Goal: Task Accomplishment & Management: Manage account settings

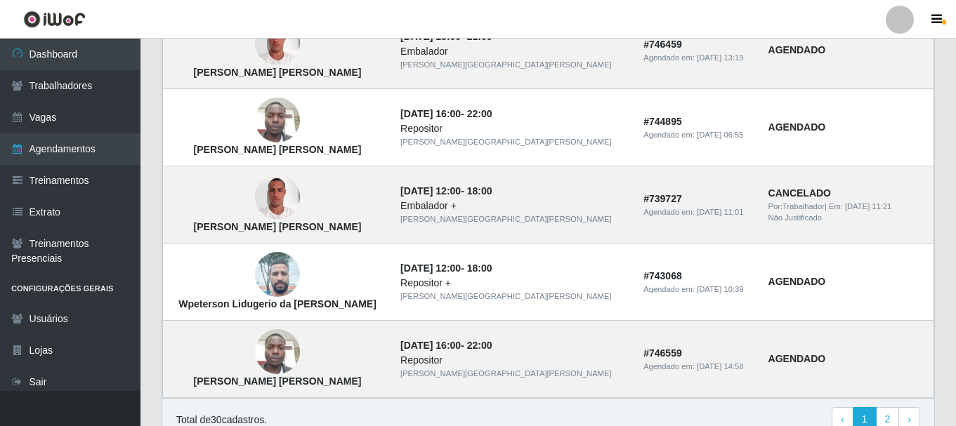
scroll to position [1040, 0]
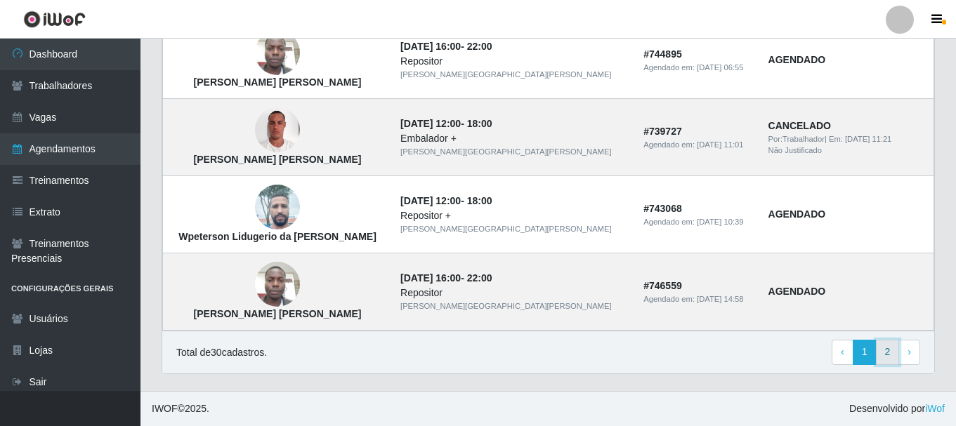
click at [893, 352] on link "2" at bounding box center [888, 352] width 24 height 25
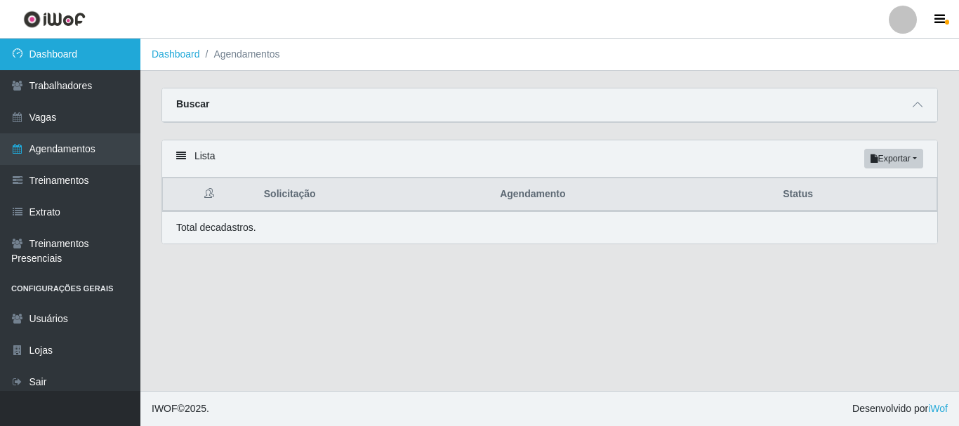
click at [60, 55] on link "Dashboard" at bounding box center [70, 55] width 140 height 32
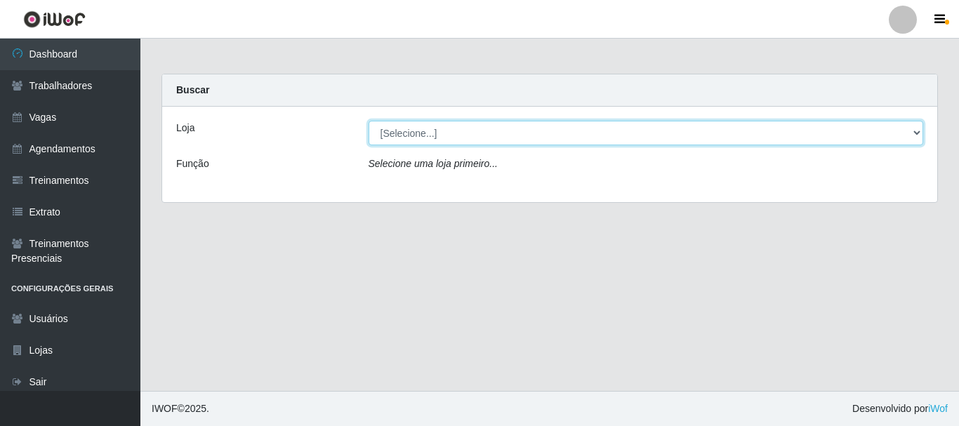
click at [450, 134] on select "[Selecione...] [GEOGRAPHIC_DATA] - [GEOGRAPHIC_DATA]" at bounding box center [646, 133] width 555 height 25
select select "524"
click at [369, 121] on select "[Selecione...] [GEOGRAPHIC_DATA] - [GEOGRAPHIC_DATA]" at bounding box center [646, 133] width 555 height 25
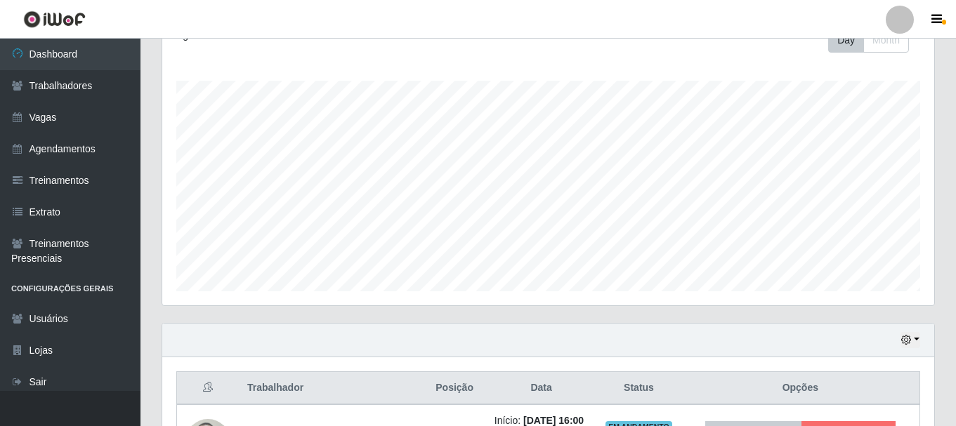
scroll to position [402, 0]
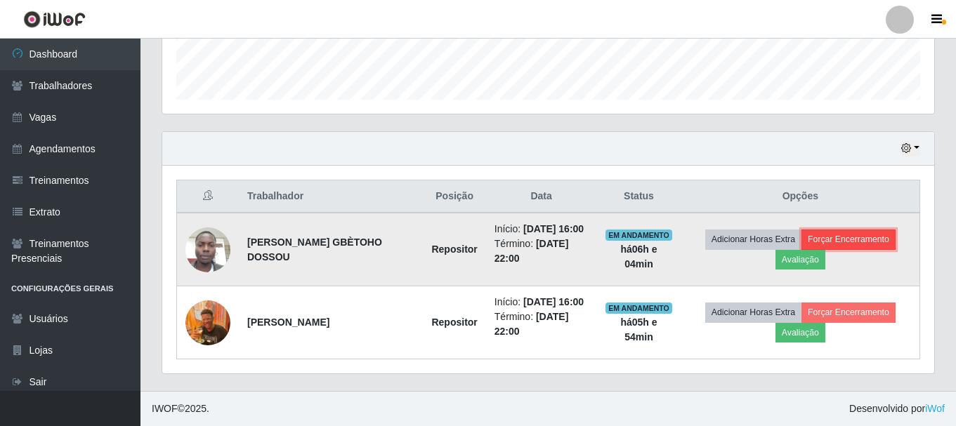
click at [838, 239] on button "Forçar Encerramento" at bounding box center [848, 240] width 94 height 20
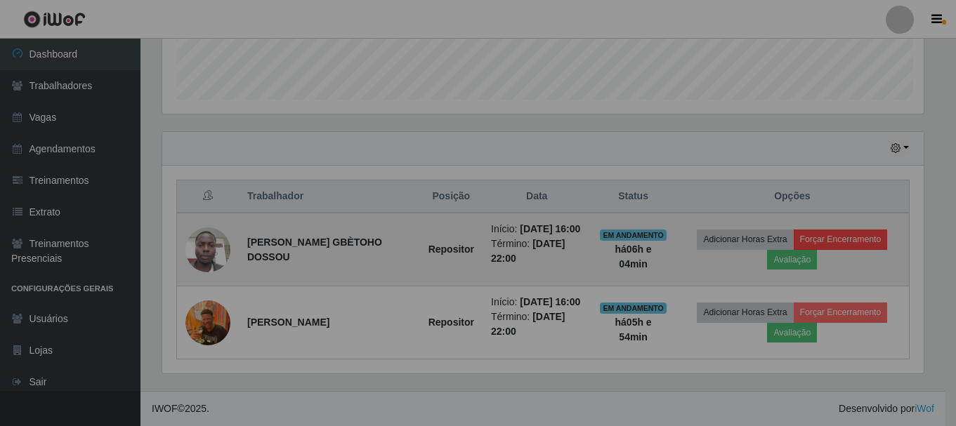
scroll to position [291, 772]
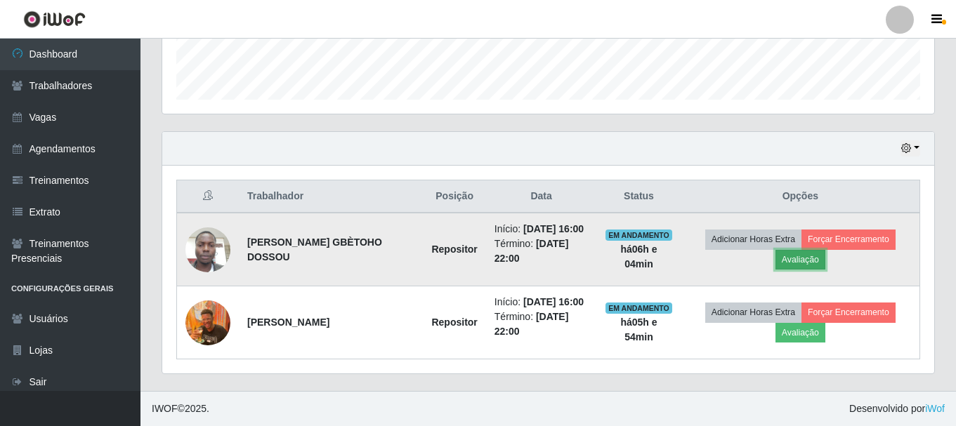
click at [810, 260] on button "Avaliação" at bounding box center [800, 260] width 50 height 20
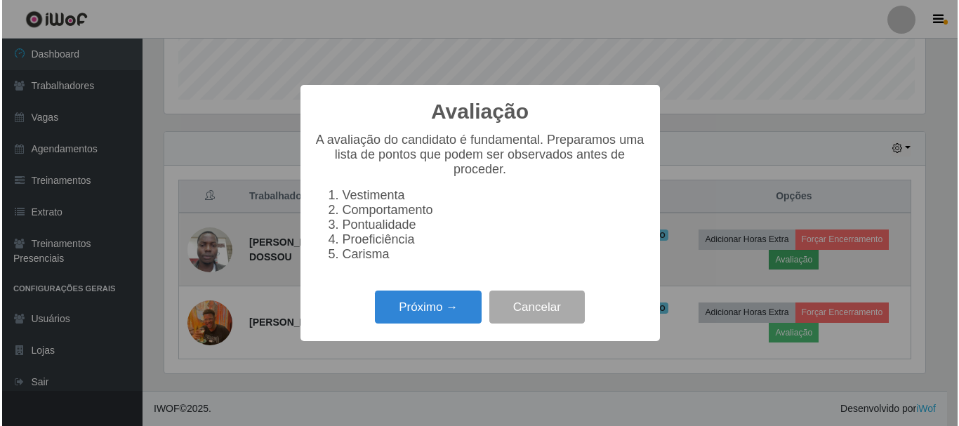
scroll to position [291, 765]
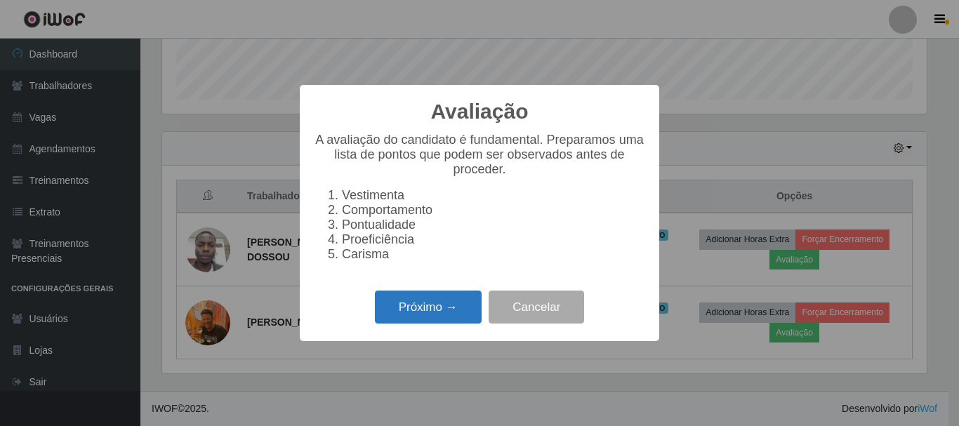
click at [428, 312] on button "Próximo →" at bounding box center [428, 307] width 107 height 33
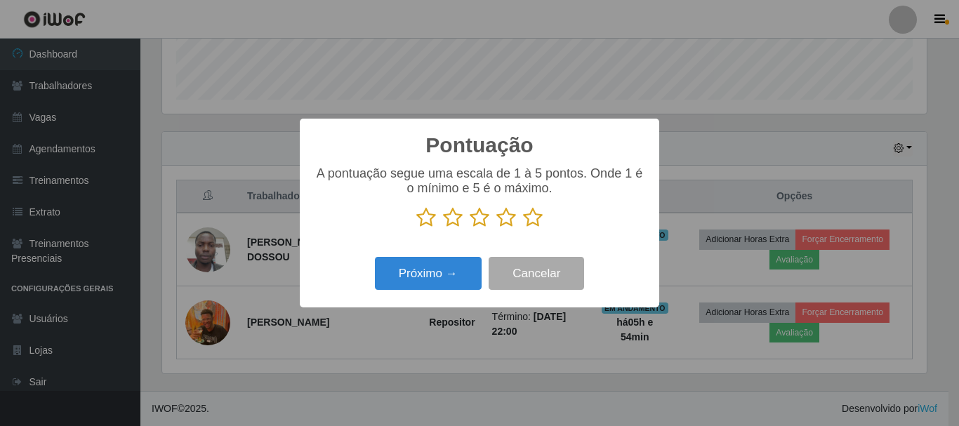
click at [508, 225] on icon at bounding box center [506, 217] width 20 height 21
click at [496, 228] on input "radio" at bounding box center [496, 228] width 0 height 0
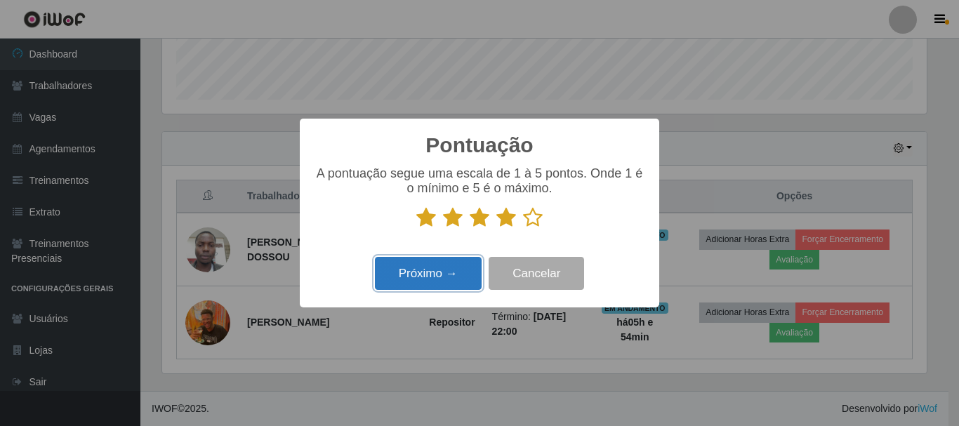
click at [429, 280] on button "Próximo →" at bounding box center [428, 273] width 107 height 33
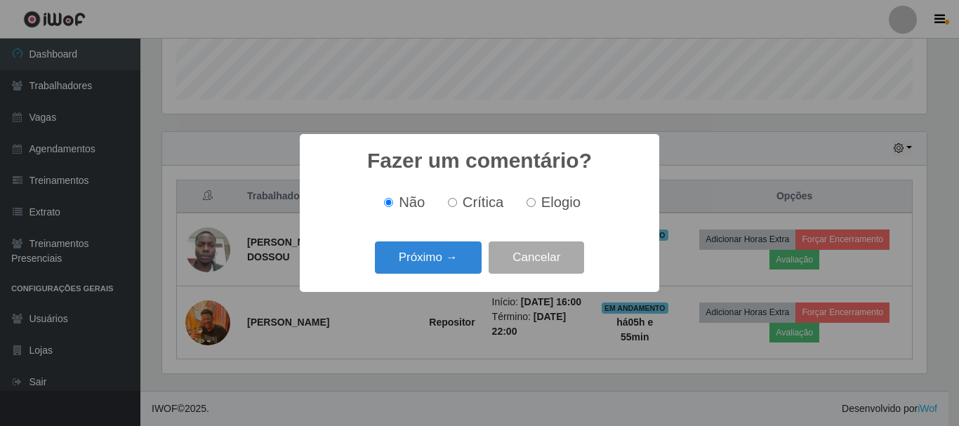
click at [532, 206] on input "Elogio" at bounding box center [531, 202] width 9 height 9
radio input "true"
click at [454, 258] on button "Próximo →" at bounding box center [428, 258] width 107 height 33
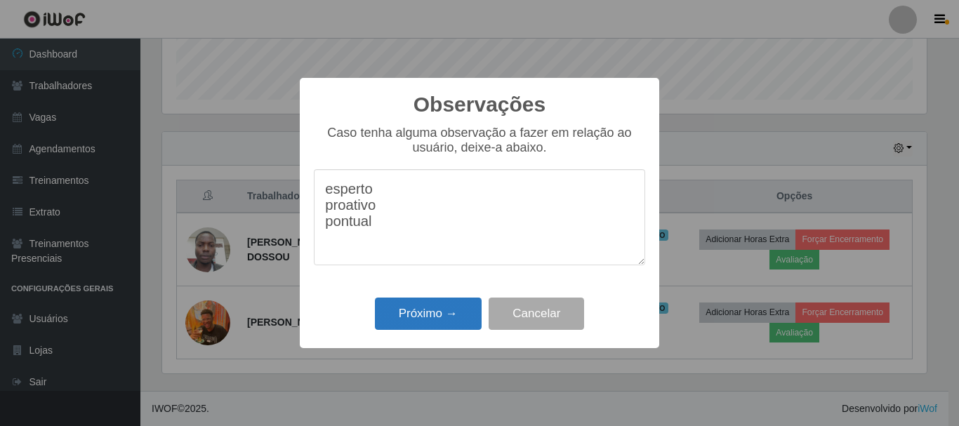
type textarea "esperto proativo pontual"
click at [440, 322] on button "Próximo →" at bounding box center [428, 314] width 107 height 33
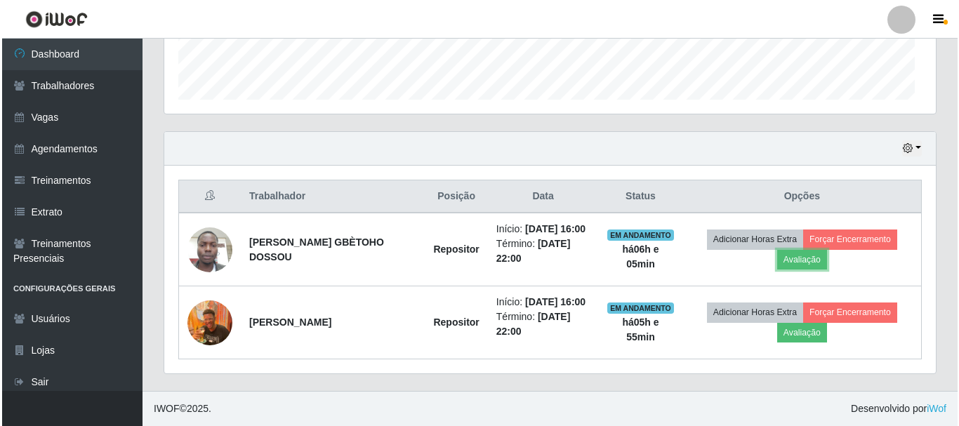
scroll to position [291, 772]
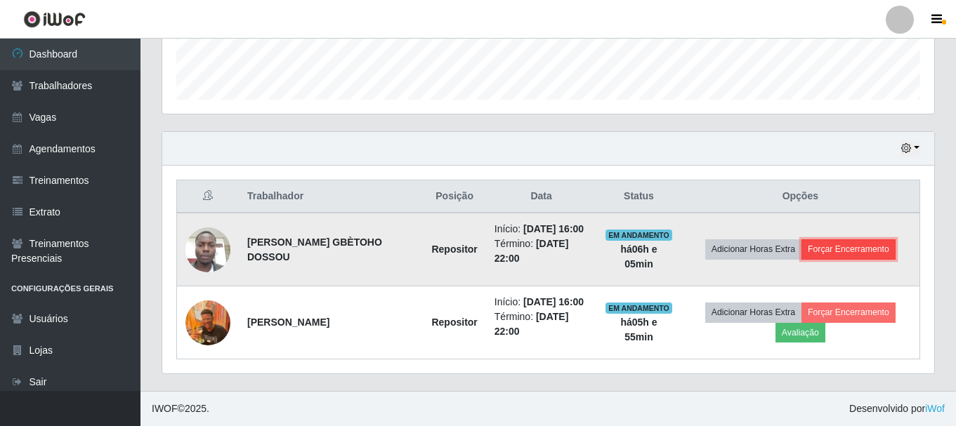
click at [846, 253] on button "Forçar Encerramento" at bounding box center [848, 249] width 94 height 20
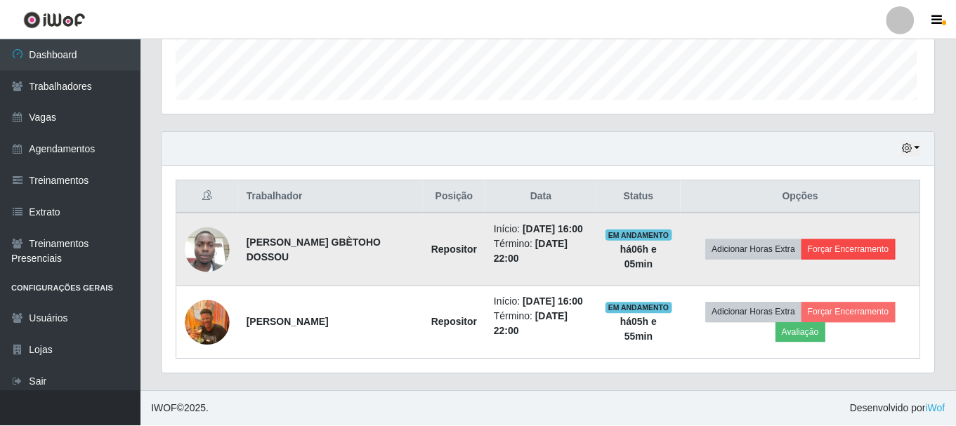
scroll to position [291, 765]
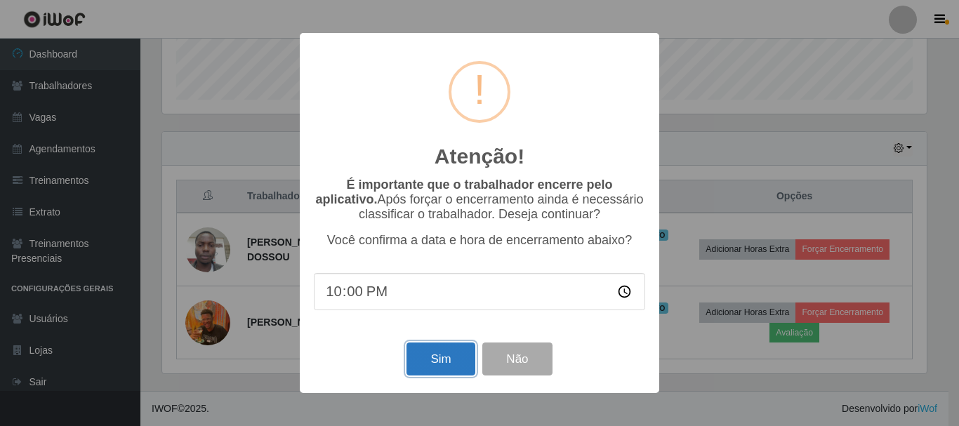
click at [441, 361] on button "Sim" at bounding box center [441, 359] width 68 height 33
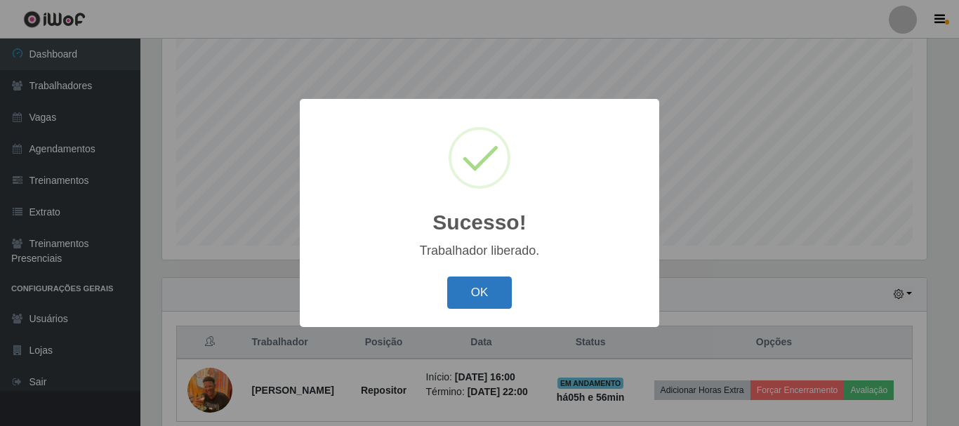
click at [492, 287] on button "OK" at bounding box center [479, 293] width 65 height 33
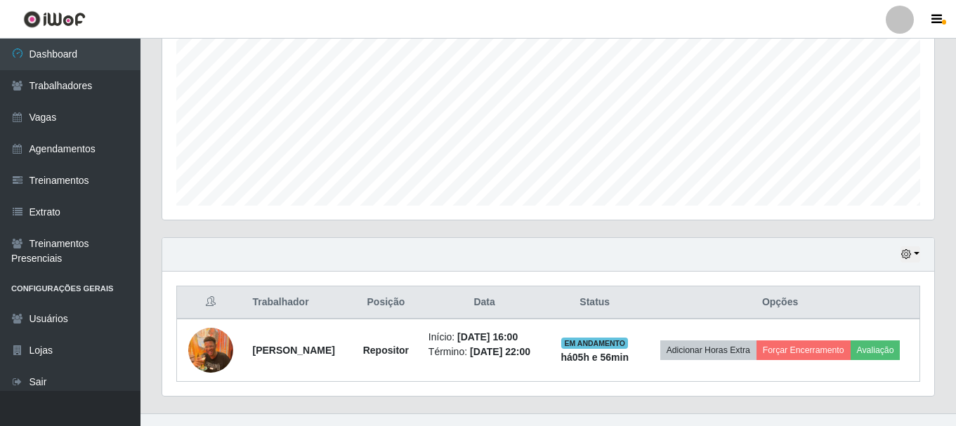
scroll to position [319, 0]
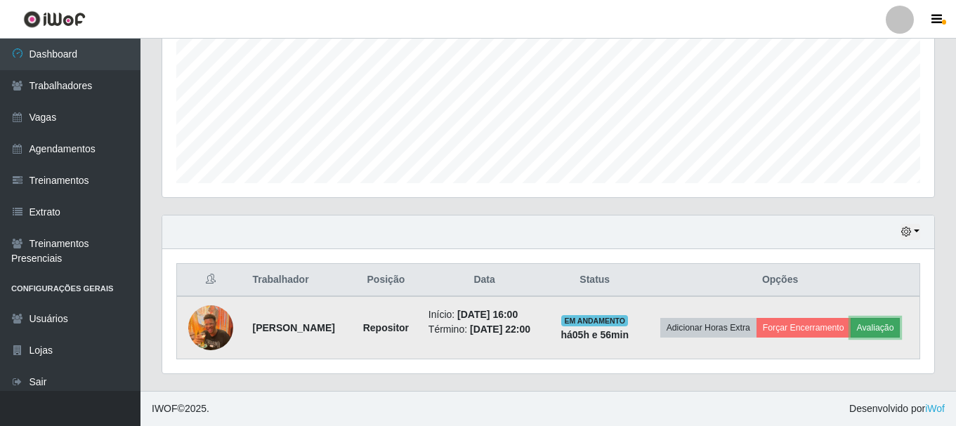
click at [883, 325] on button "Avaliação" at bounding box center [875, 328] width 50 height 20
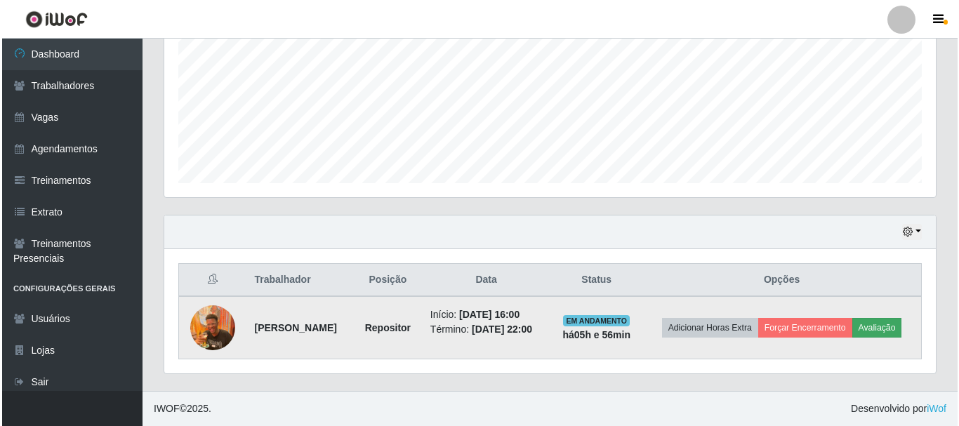
scroll to position [291, 765]
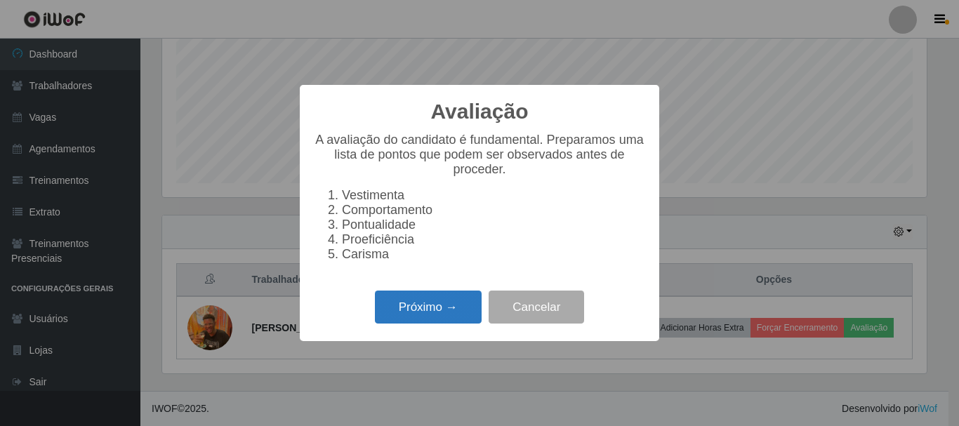
click at [428, 315] on button "Próximo →" at bounding box center [428, 307] width 107 height 33
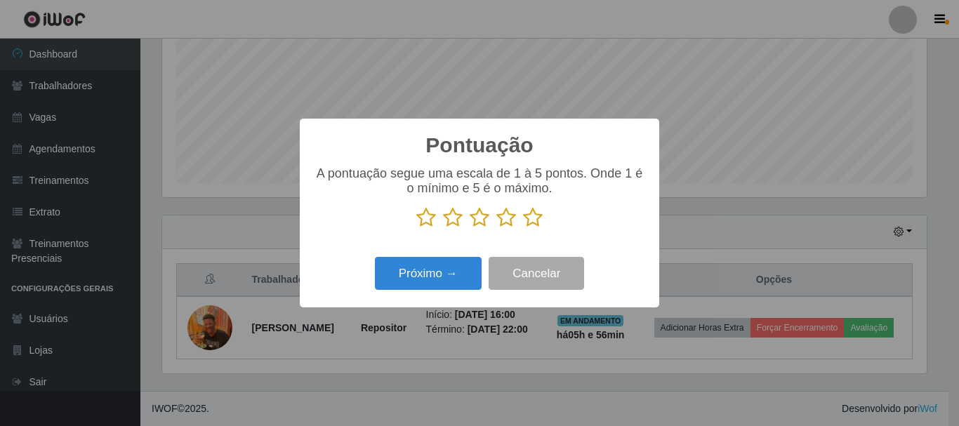
click at [508, 223] on icon at bounding box center [506, 217] width 20 height 21
click at [496, 228] on input "radio" at bounding box center [496, 228] width 0 height 0
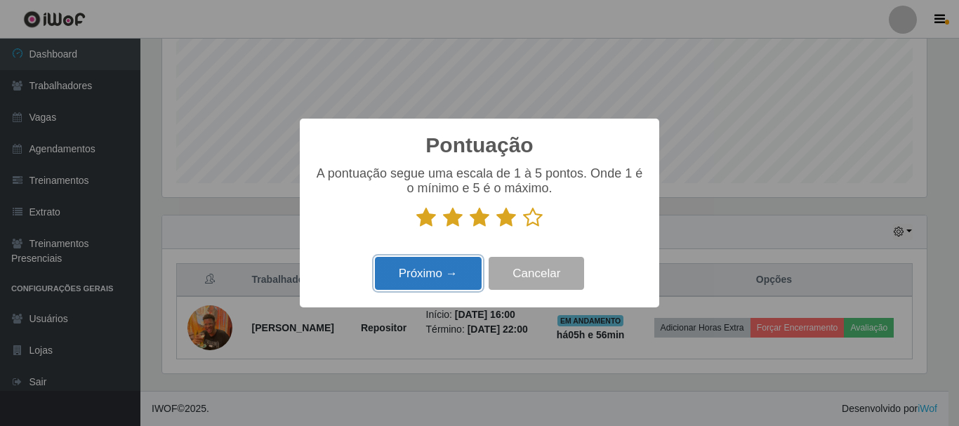
click at [439, 268] on button "Próximo →" at bounding box center [428, 273] width 107 height 33
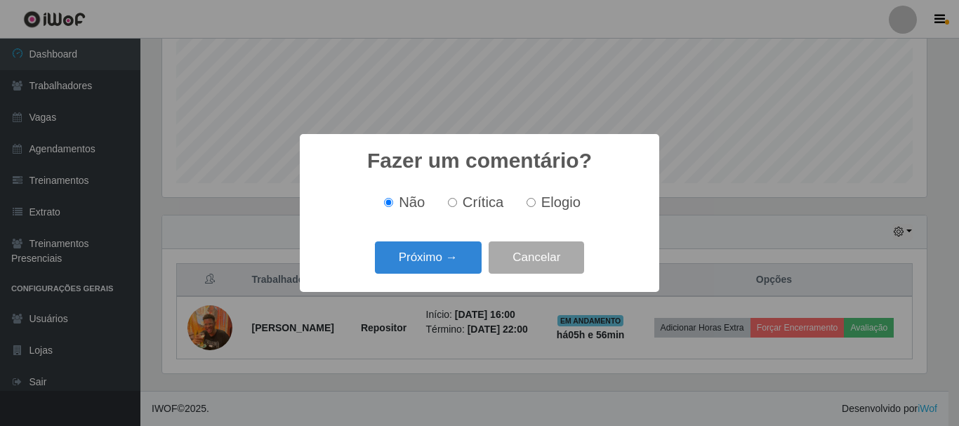
click at [531, 207] on input "Elogio" at bounding box center [531, 202] width 9 height 9
radio input "true"
click at [442, 249] on button "Próximo →" at bounding box center [428, 258] width 107 height 33
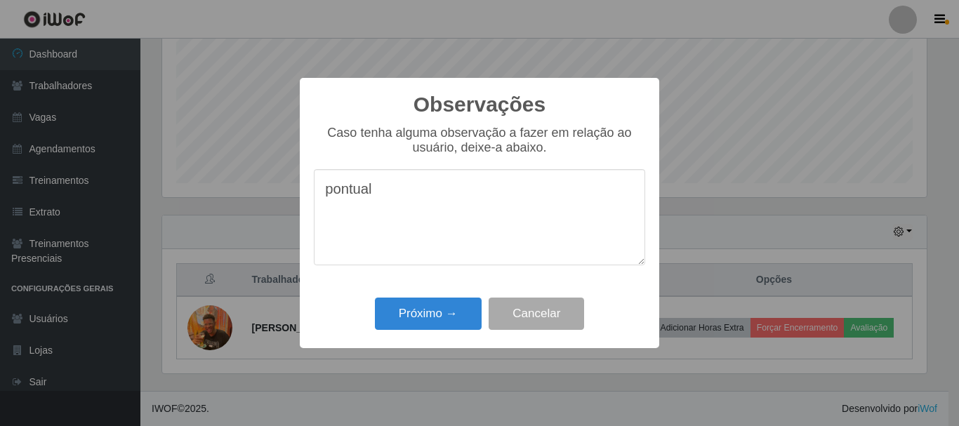
click at [393, 247] on textarea "pontual" at bounding box center [479, 217] width 331 height 96
type textarea "pontual proativo esperto"
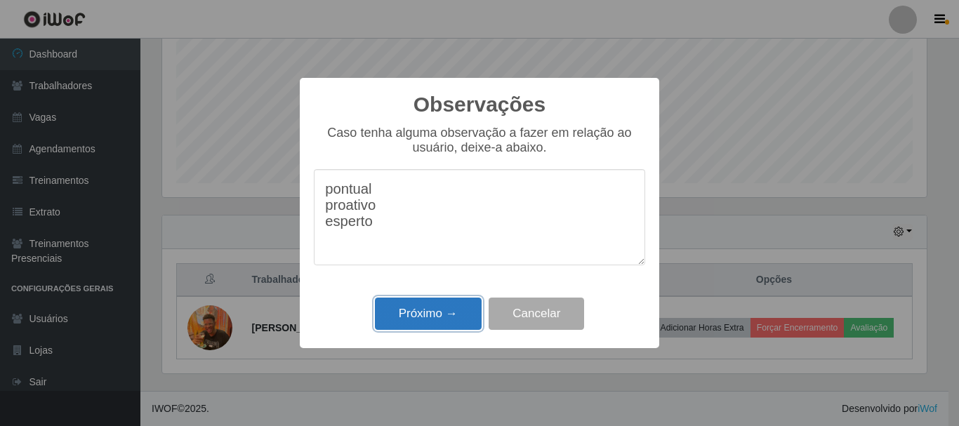
click at [442, 320] on button "Próximo →" at bounding box center [428, 314] width 107 height 33
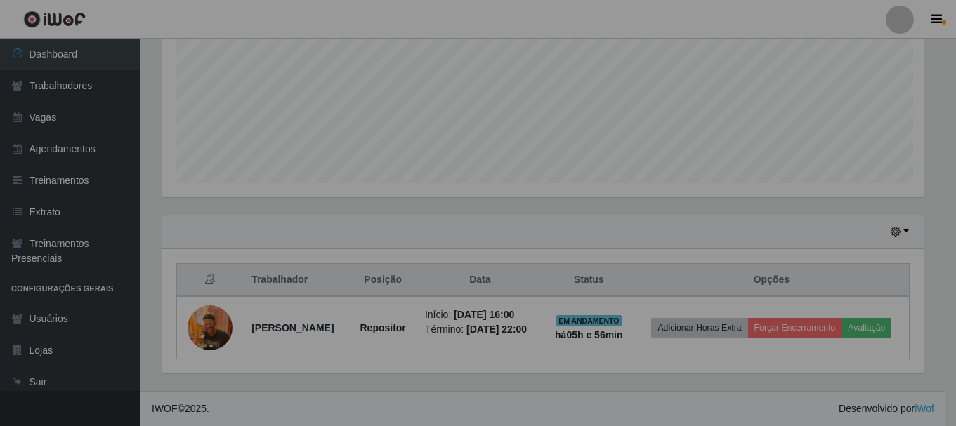
scroll to position [291, 772]
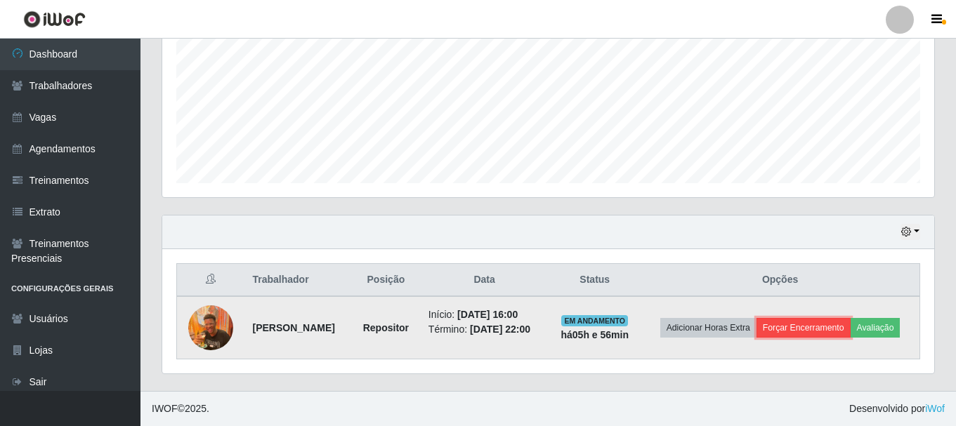
click at [798, 330] on button "Forçar Encerramento" at bounding box center [803, 328] width 94 height 20
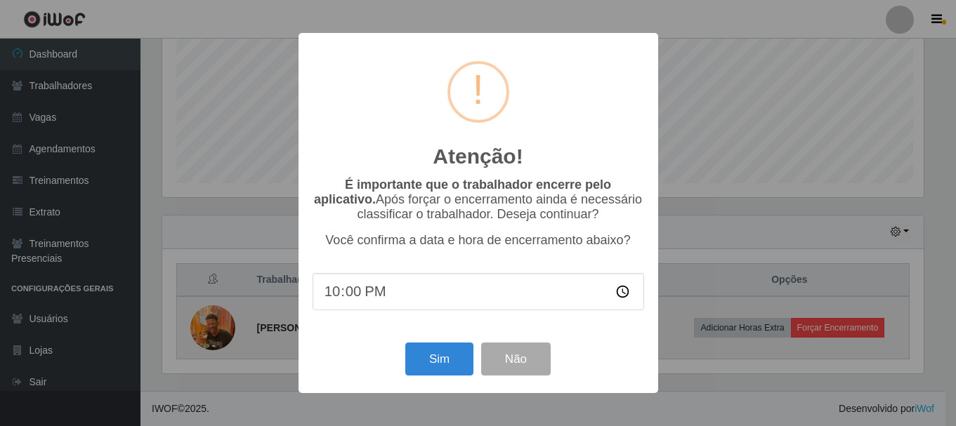
scroll to position [291, 765]
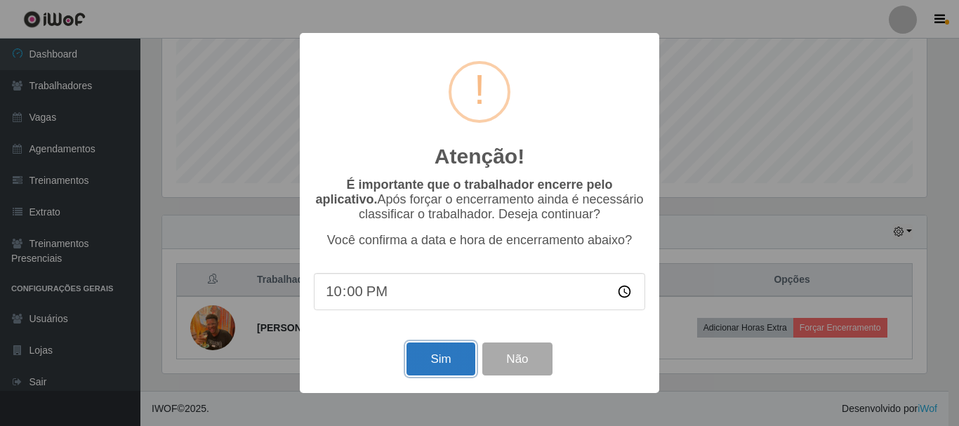
click at [440, 362] on button "Sim" at bounding box center [441, 359] width 68 height 33
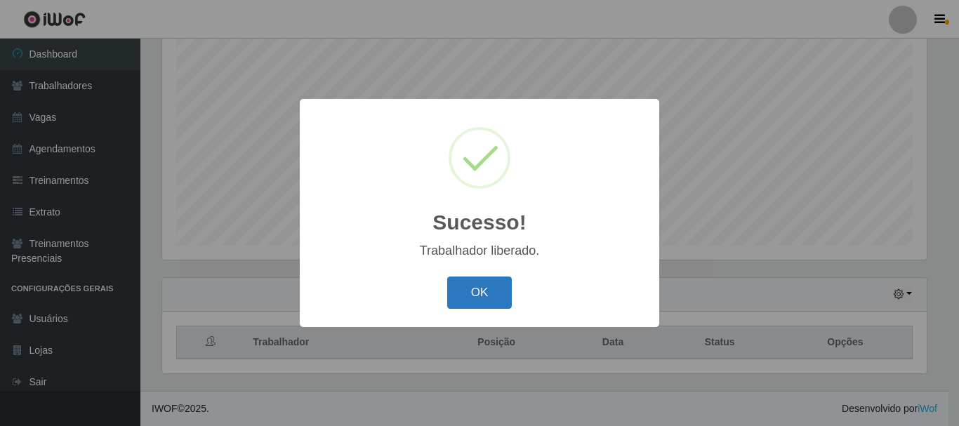
click at [482, 292] on button "OK" at bounding box center [479, 293] width 65 height 33
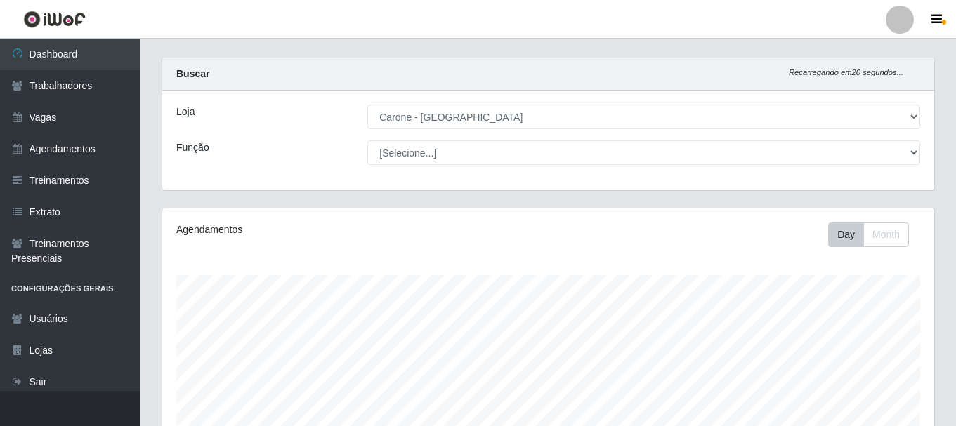
scroll to position [0, 0]
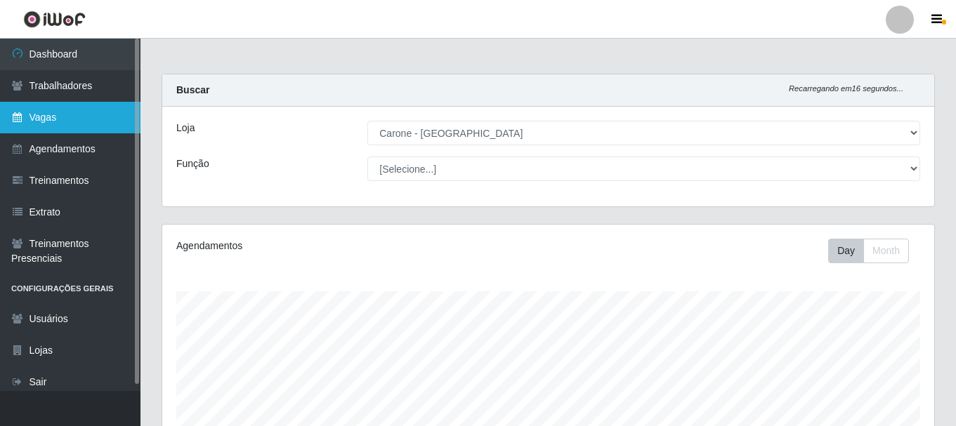
click at [50, 107] on link "Vagas" at bounding box center [70, 118] width 140 height 32
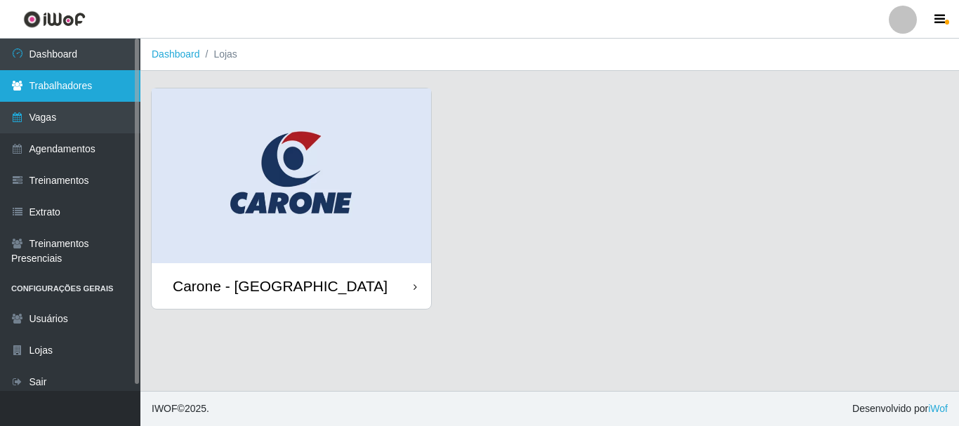
click at [60, 91] on link "Trabalhadores" at bounding box center [70, 86] width 140 height 32
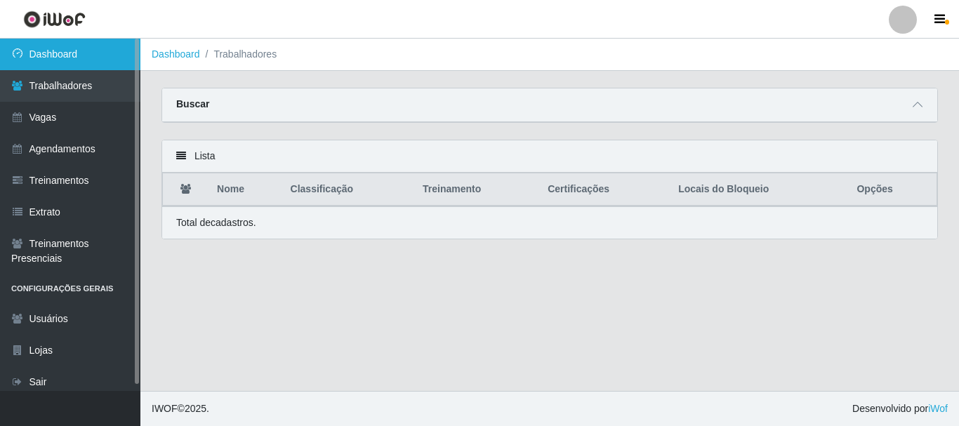
click at [59, 62] on link "Dashboard" at bounding box center [70, 55] width 140 height 32
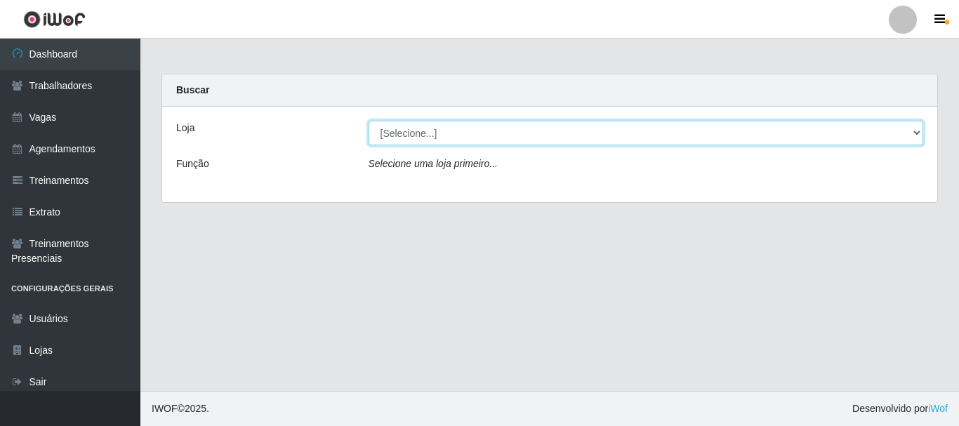
click at [427, 133] on select "[Selecione...] [GEOGRAPHIC_DATA] - [GEOGRAPHIC_DATA]" at bounding box center [646, 133] width 555 height 25
select select "524"
click at [369, 121] on select "[Selecione...] [GEOGRAPHIC_DATA] - [GEOGRAPHIC_DATA]" at bounding box center [646, 133] width 555 height 25
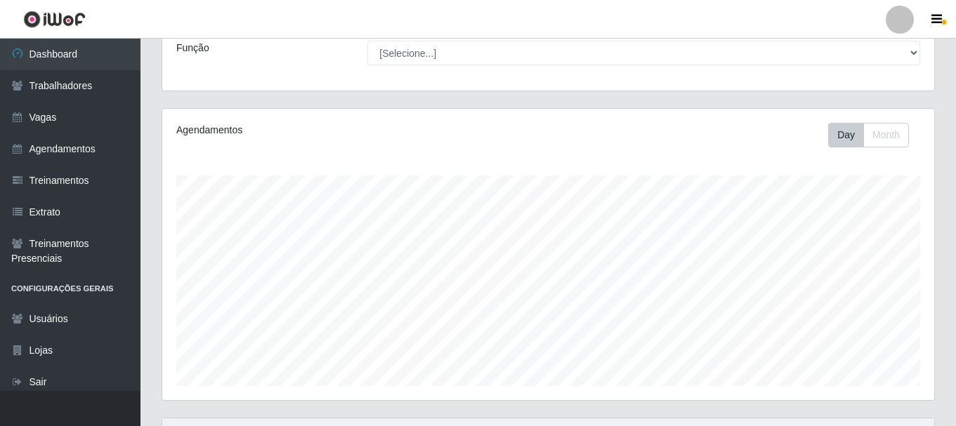
scroll to position [256, 0]
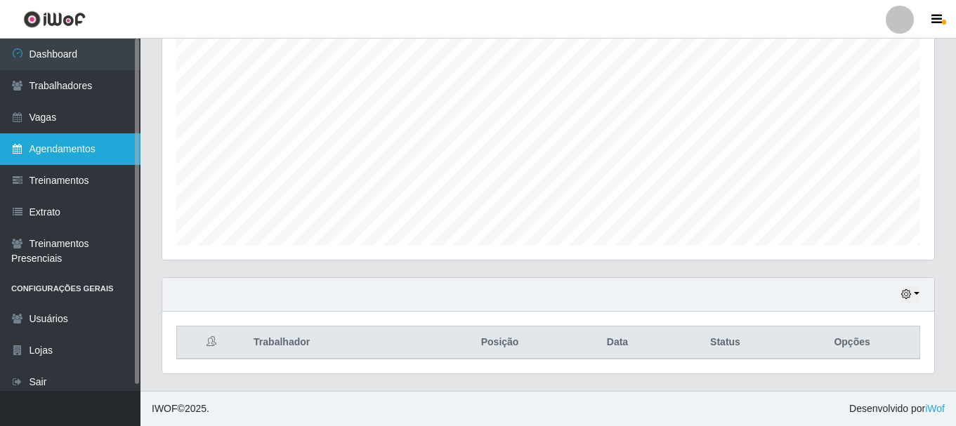
click at [72, 154] on link "Agendamentos" at bounding box center [70, 149] width 140 height 32
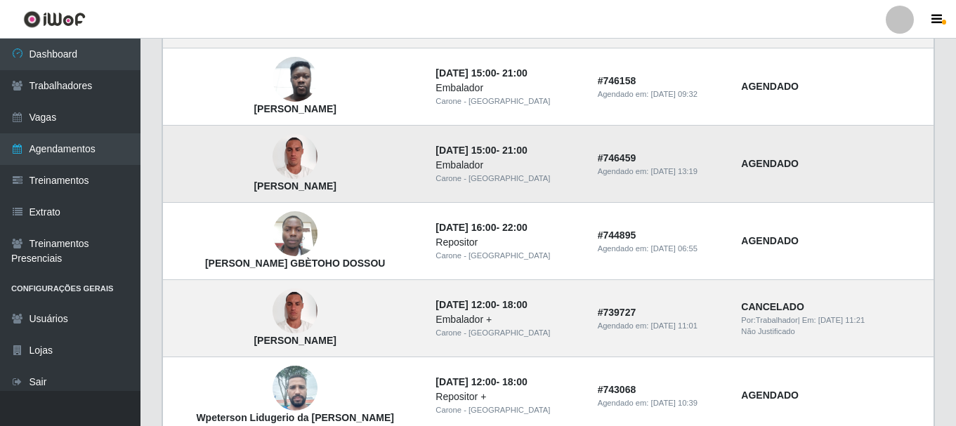
scroll to position [1040, 0]
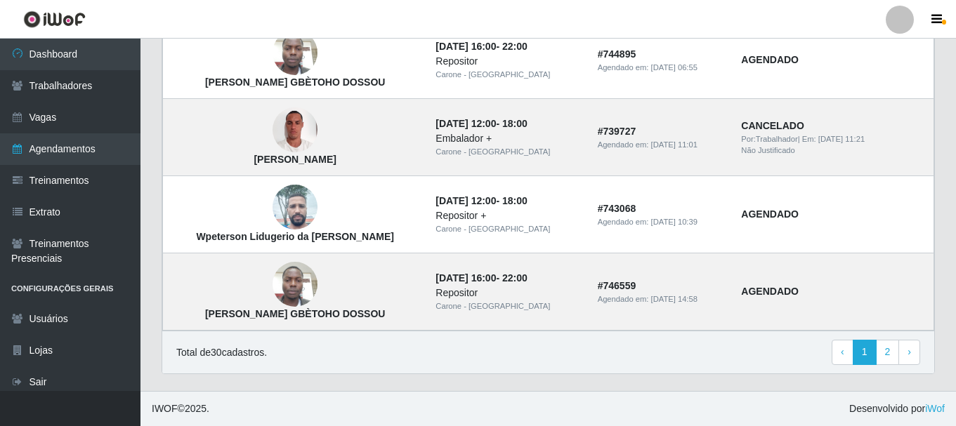
click at [592, 400] on footer "IWOF © 2025 . Desenvolvido por iWof" at bounding box center [547, 408] width 815 height 35
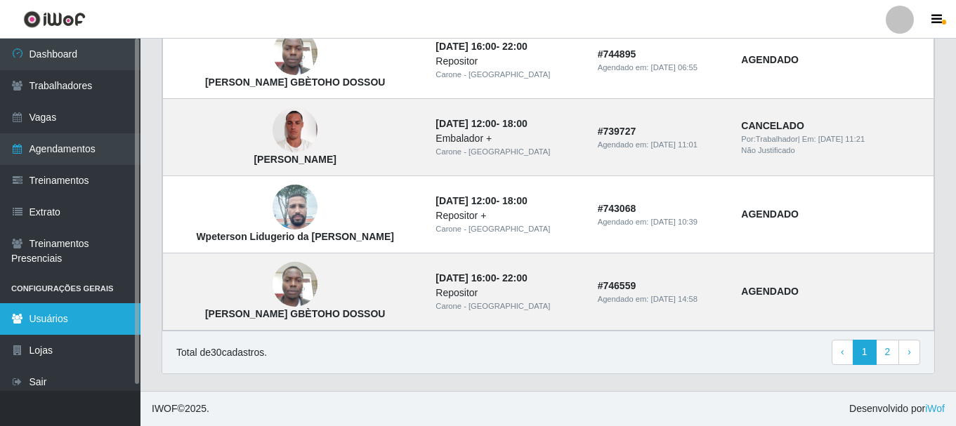
click at [46, 324] on link "Usuários" at bounding box center [70, 319] width 140 height 32
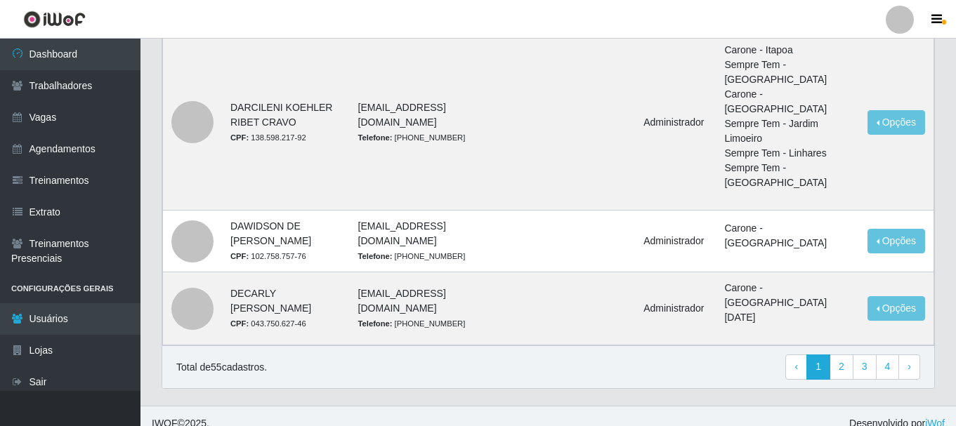
scroll to position [1737, 0]
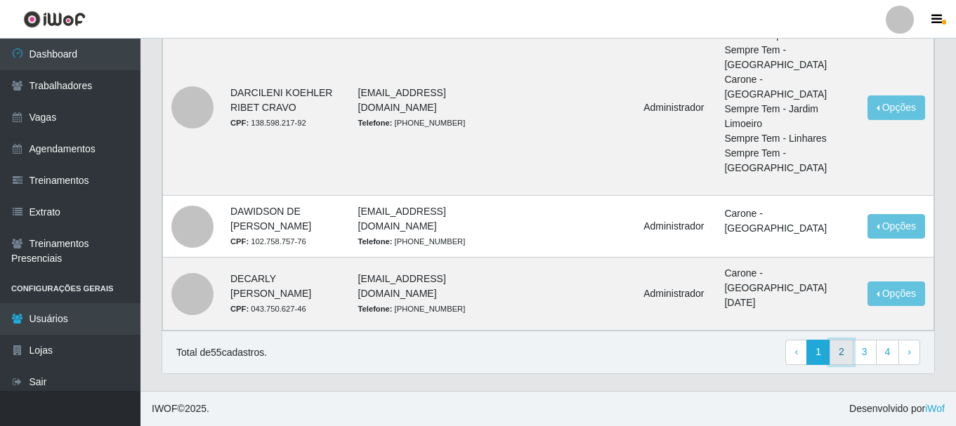
click at [845, 358] on link "2" at bounding box center [841, 352] width 24 height 25
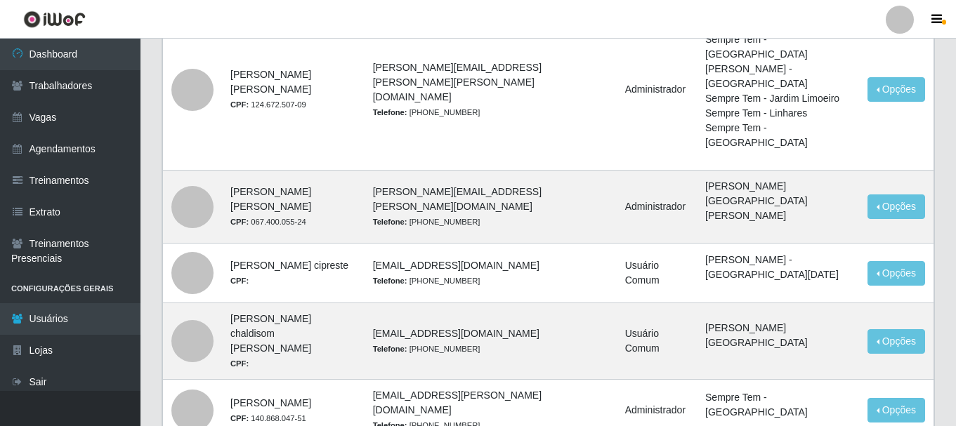
scroll to position [913, 0]
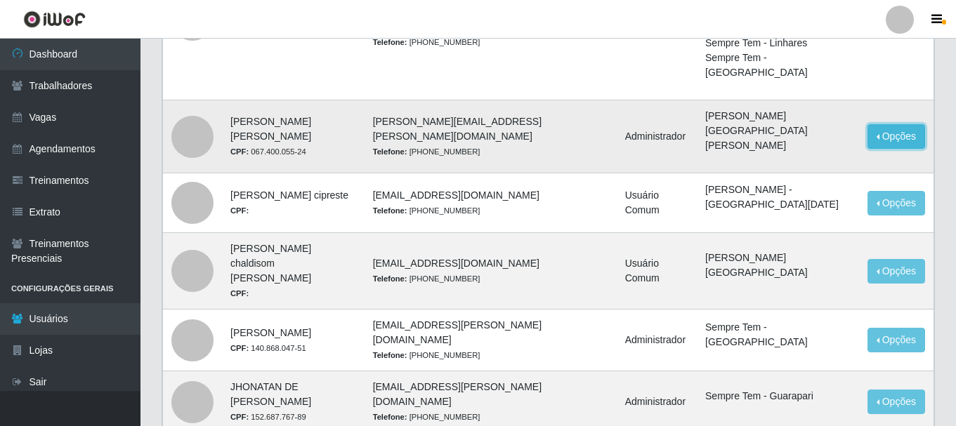
click at [907, 124] on button "Opções" at bounding box center [896, 136] width 58 height 25
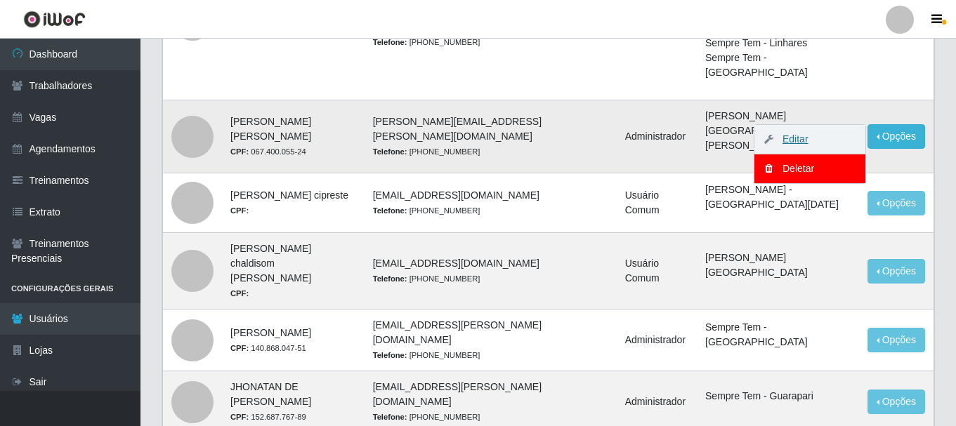
click at [808, 133] on link "Editar" at bounding box center [788, 138] width 40 height 11
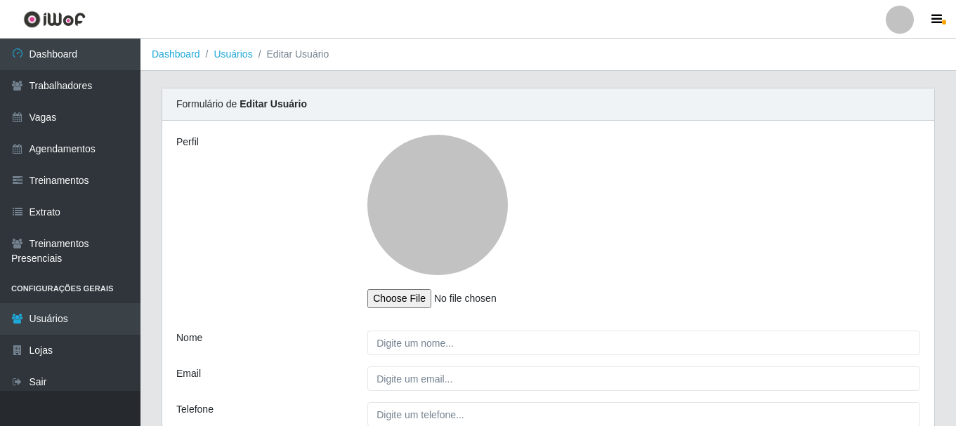
type input "IGOR DE ARAUJO OLIVEIRA"
type input "igor.oliveira@superatacadosempretem.com.br"
type input "(27) 99859-7189"
type input "067.400.055-24"
select select "1"
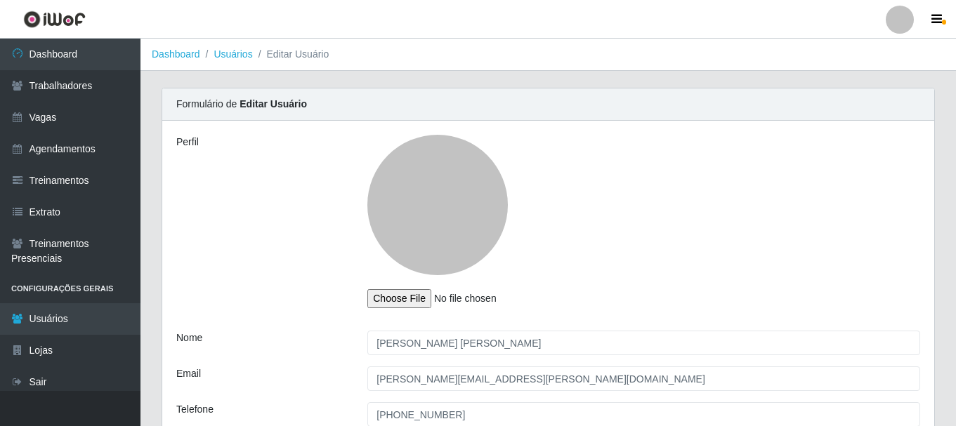
select select "1"
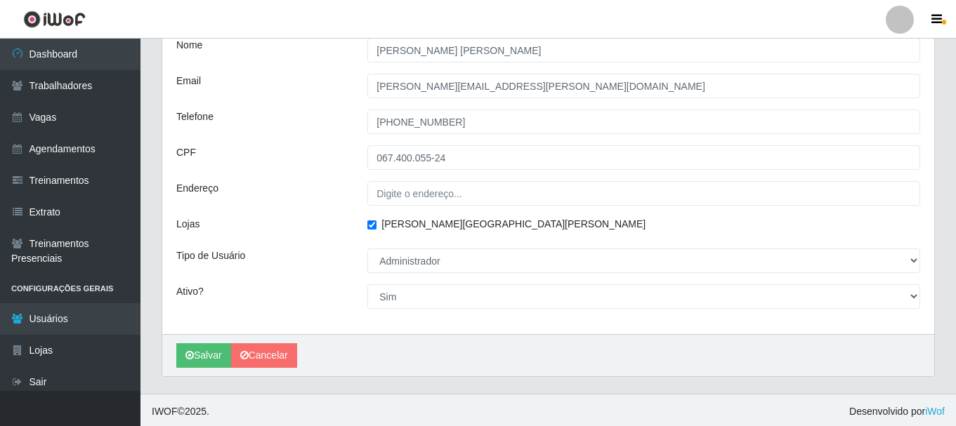
scroll to position [296, 0]
